Goal: Task Accomplishment & Management: Use online tool/utility

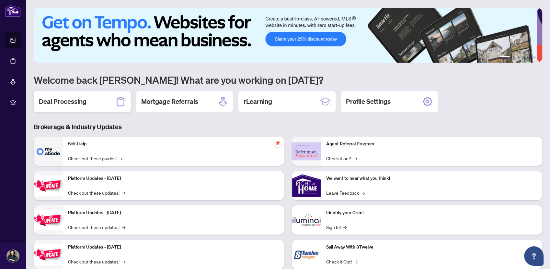
click at [78, 101] on h2 "Deal Processing" at bounding box center [63, 101] width 48 height 9
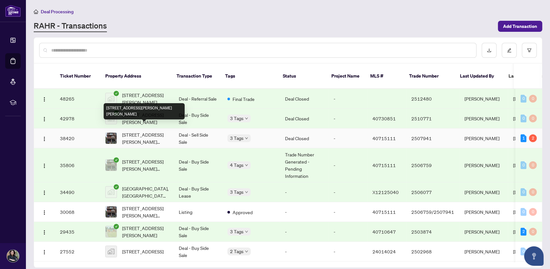
click at [139, 131] on span "[STREET_ADDRESS][PERSON_NAME][PERSON_NAME]" at bounding box center [145, 138] width 46 height 14
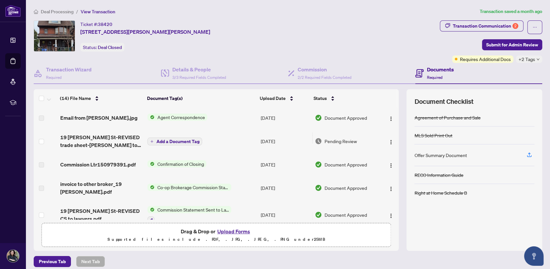
drag, startPoint x: 391, startPoint y: 114, endPoint x: 389, endPoint y: 124, distance: 9.8
click at [389, 124] on td at bounding box center [389, 117] width 19 height 21
drag, startPoint x: 282, startPoint y: 103, endPoint x: 268, endPoint y: 128, distance: 28.1
click at [268, 128] on td "[DATE]" at bounding box center [285, 141] width 54 height 26
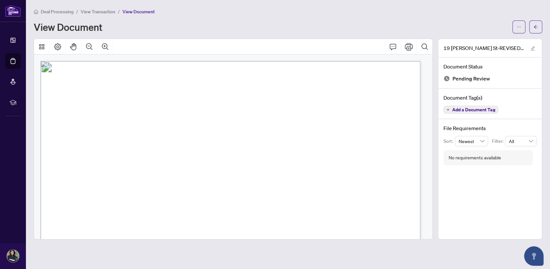
scroll to position [161, 0]
